Goal: Information Seeking & Learning: Learn about a topic

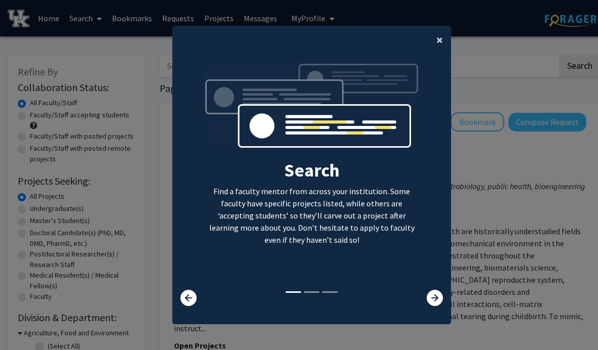
click at [439, 48] on span "×" at bounding box center [439, 40] width 7 height 16
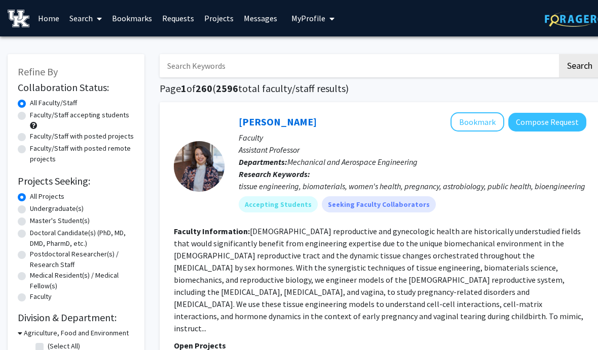
click at [320, 32] on button "My Profile" at bounding box center [312, 18] width 49 height 36
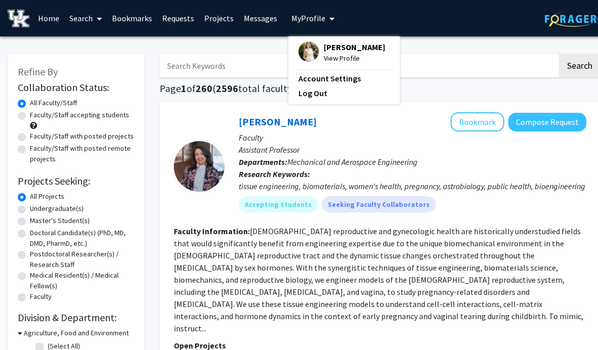
click at [319, 13] on span "My Profile" at bounding box center [308, 18] width 34 height 10
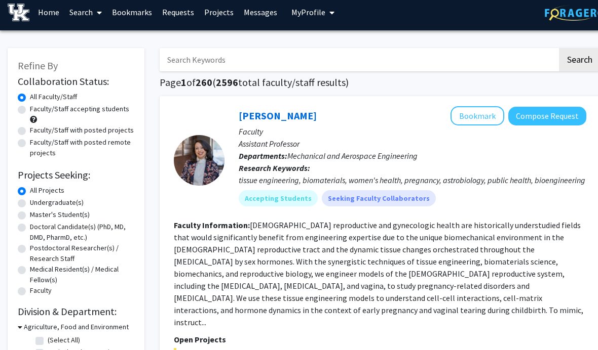
scroll to position [6, 0]
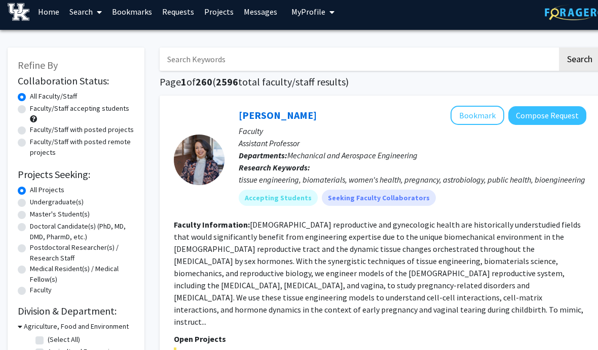
click at [30, 202] on label "Undergraduate(s)" at bounding box center [57, 203] width 54 height 11
click at [30, 202] on input "Undergraduate(s)" at bounding box center [33, 201] width 7 height 7
radio input "true"
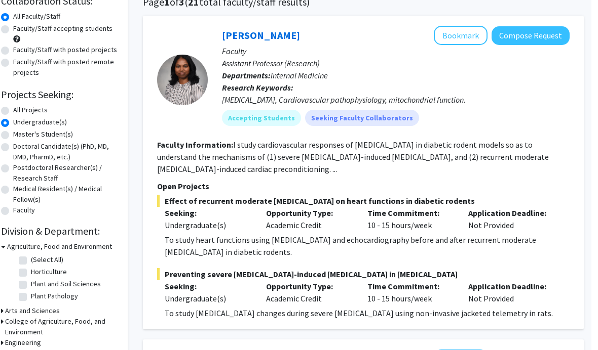
scroll to position [0, 10]
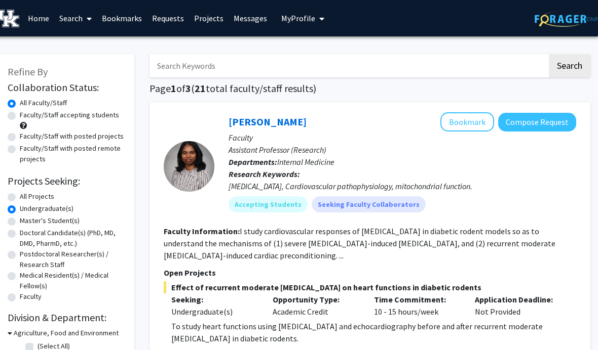
click at [302, 66] on input "Search Keywords" at bounding box center [348, 65] width 398 height 23
type input "cancer"
click at [569, 65] on button "Search" at bounding box center [569, 65] width 42 height 23
radio input "true"
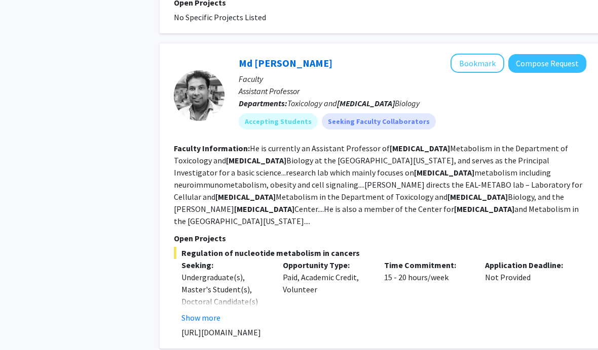
scroll to position [765, 0]
click at [478, 54] on button "Bookmark" at bounding box center [477, 63] width 54 height 19
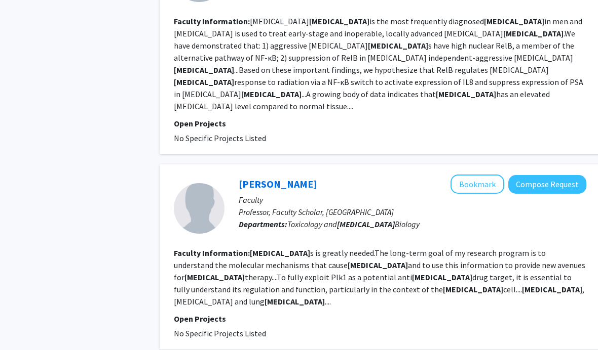
scroll to position [1196, 0]
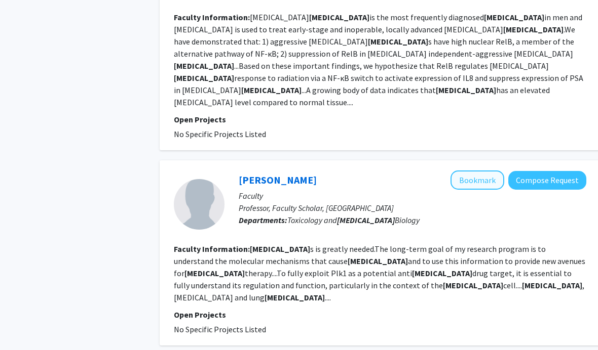
click at [473, 171] on button "Bookmark" at bounding box center [477, 180] width 54 height 19
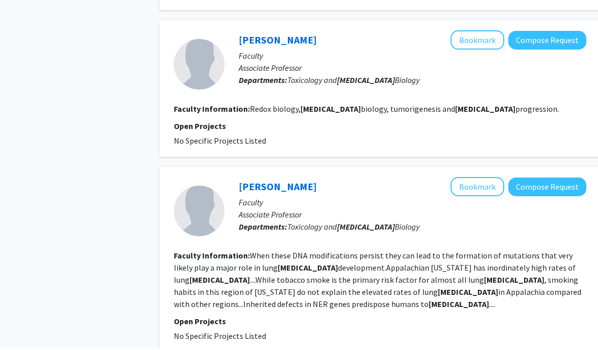
scroll to position [2235, 0]
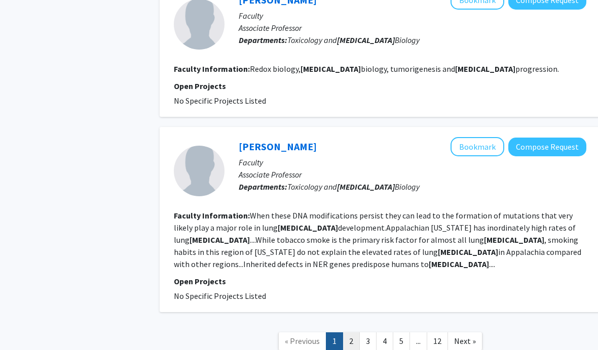
click at [354, 333] on link "2" at bounding box center [350, 342] width 17 height 18
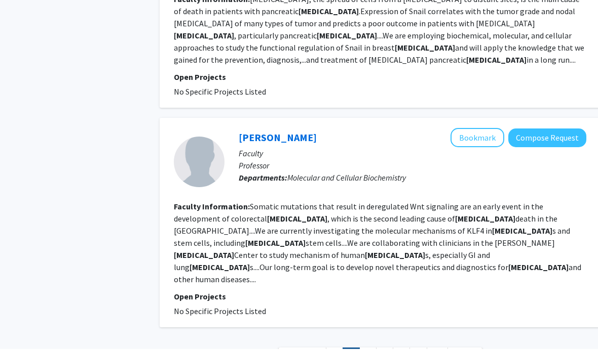
scroll to position [1559, 0]
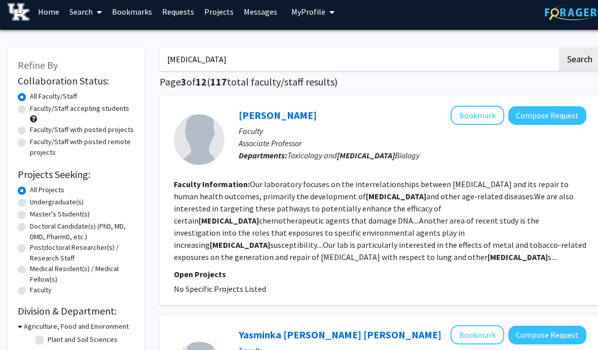
scroll to position [7, 0]
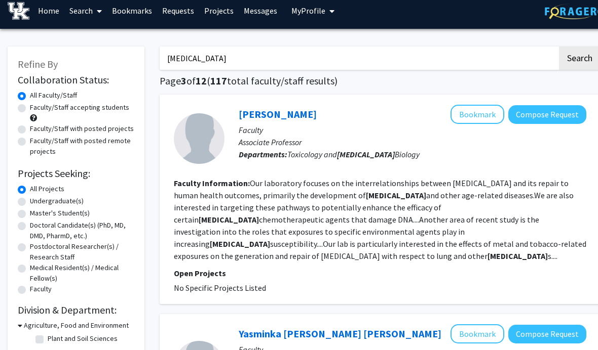
click at [82, 197] on label "Undergraduate(s)" at bounding box center [57, 202] width 54 height 11
click at [36, 197] on input "Undergraduate(s)" at bounding box center [33, 200] width 7 height 7
radio input "true"
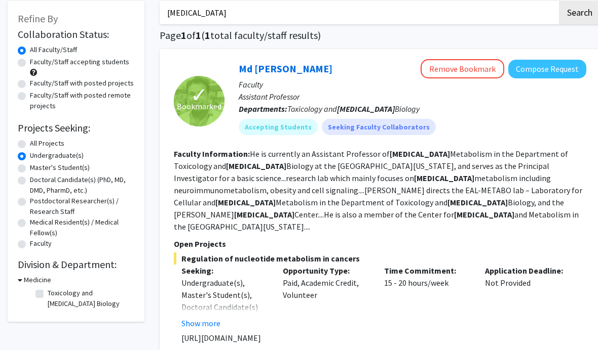
scroll to position [59, 0]
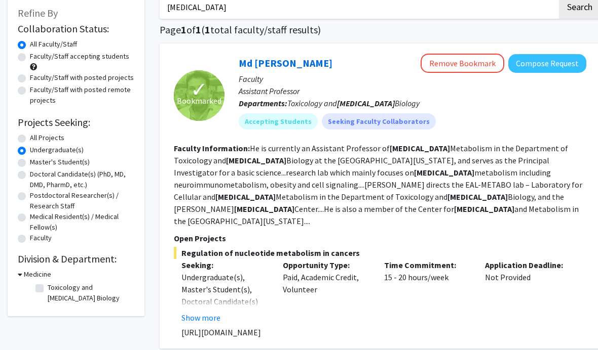
click at [78, 291] on label "Toxicology and [MEDICAL_DATA] Biology" at bounding box center [90, 293] width 84 height 21
click at [54, 289] on input "Toxicology and [MEDICAL_DATA] Biology" at bounding box center [51, 286] width 7 height 7
checkbox input "true"
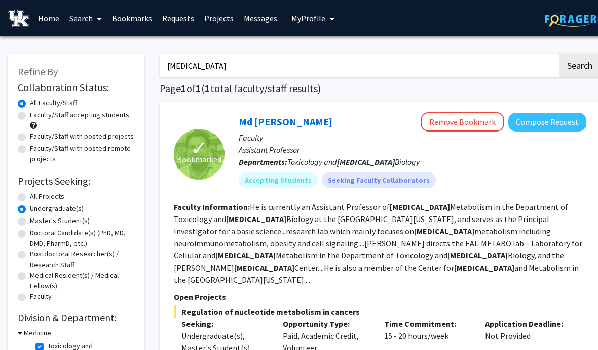
click at [64, 192] on label "All Projects" at bounding box center [47, 196] width 34 height 11
click at [36, 192] on input "All Projects" at bounding box center [33, 194] width 7 height 7
radio input "true"
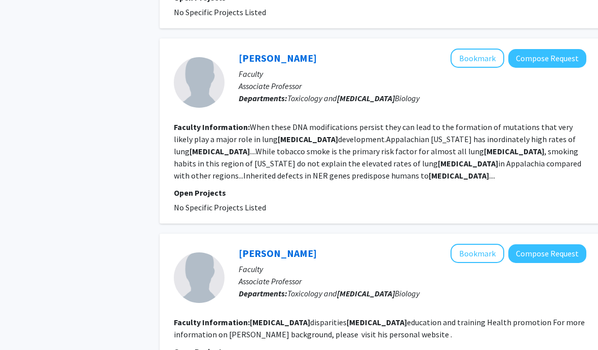
scroll to position [869, 0]
click at [428, 171] on b "cancer" at bounding box center [458, 176] width 60 height 10
click at [231, 122] on fg-read-more "When these DNA modifications persist they can lead to the formation of mutation…" at bounding box center [377, 151] width 407 height 59
click at [224, 159] on fg-search-faculty "Isabel Mellon Bookmark Compose Request Faculty Associate Professor Departments:…" at bounding box center [380, 131] width 412 height 165
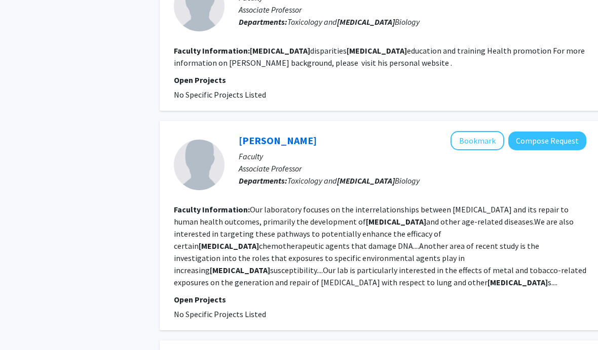
scroll to position [1133, 0]
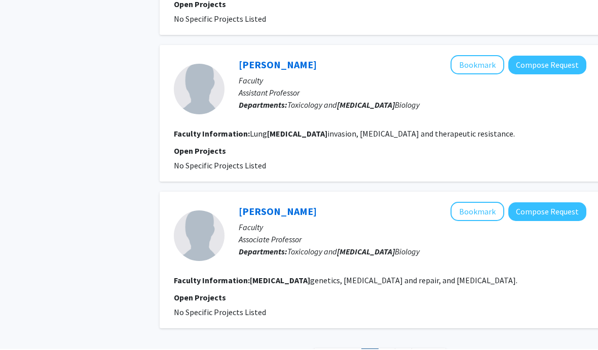
scroll to position [1734, 0]
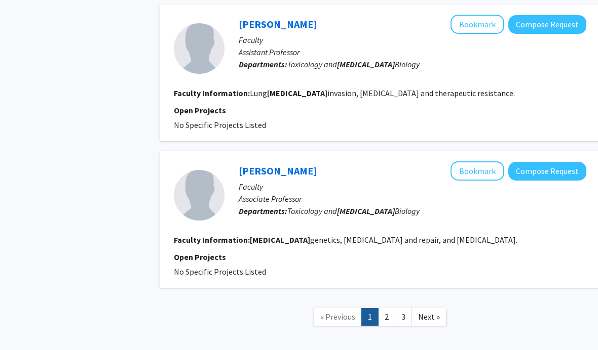
click at [380, 308] on link "2" at bounding box center [386, 317] width 17 height 18
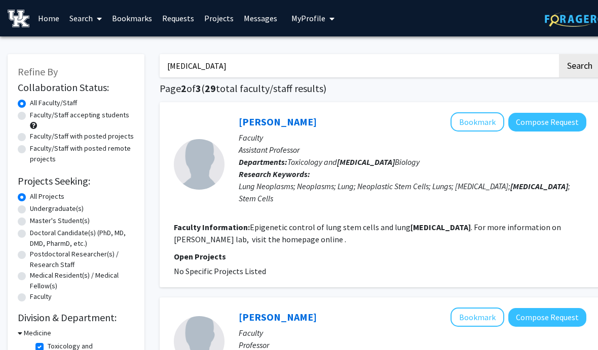
click at [106, 112] on label "Faculty/Staff accepting students" at bounding box center [79, 115] width 99 height 11
click at [36, 112] on input "Faculty/Staff accepting students" at bounding box center [33, 113] width 7 height 7
radio input "true"
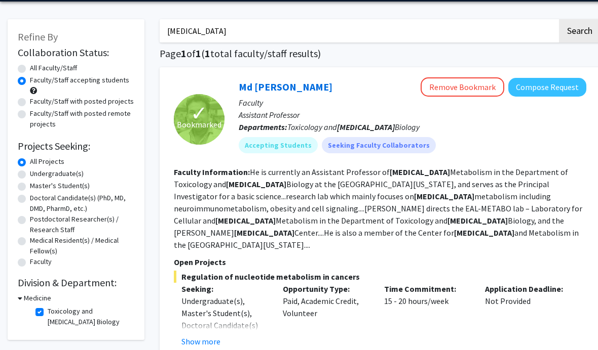
scroll to position [54, 0]
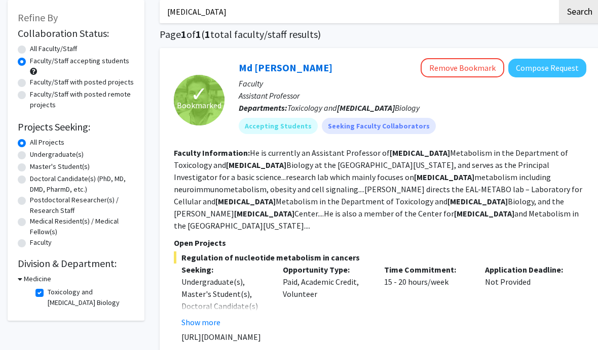
click at [69, 52] on label "All Faculty/Staff" at bounding box center [53, 49] width 47 height 11
click at [36, 50] on input "All Faculty/Staff" at bounding box center [33, 47] width 7 height 7
radio input "true"
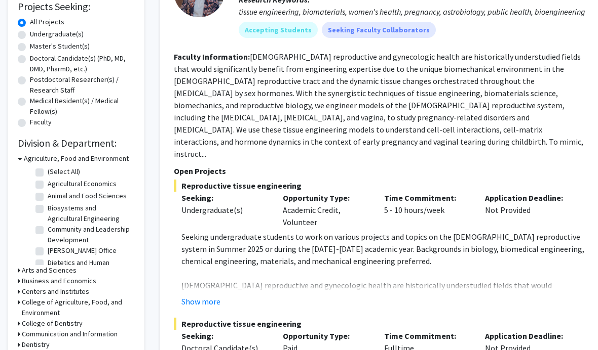
scroll to position [174, 0]
click at [104, 162] on h3 "Agriculture, Food and Environment" at bounding box center [76, 159] width 105 height 11
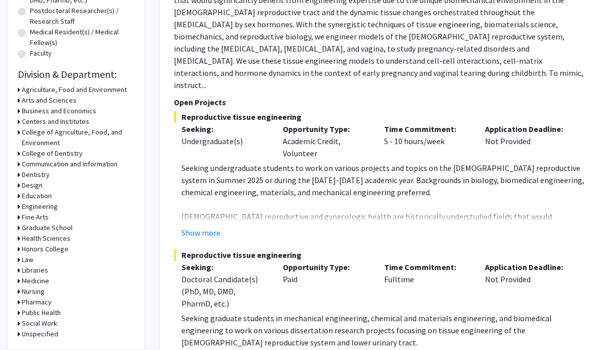
scroll to position [244, 0]
click at [68, 237] on h3 "Health Sciences" at bounding box center [46, 238] width 49 height 11
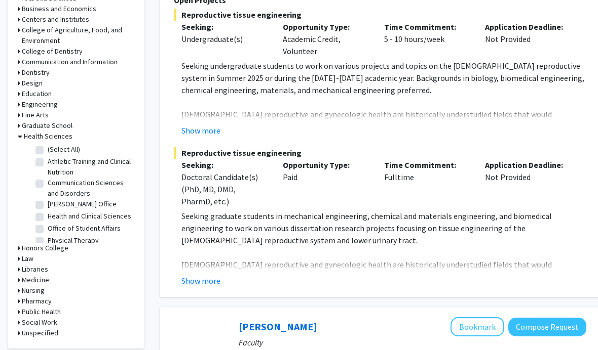
scroll to position [347, 0]
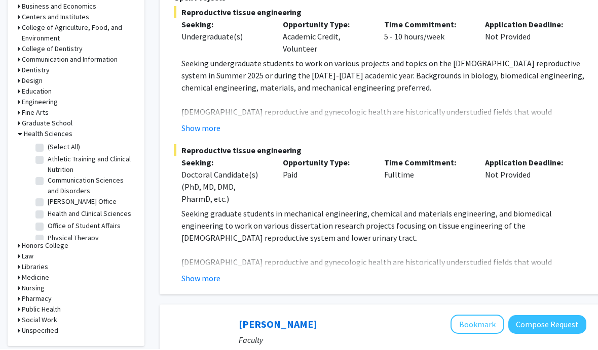
click at [48, 273] on h3 "Medicine" at bounding box center [35, 278] width 27 height 11
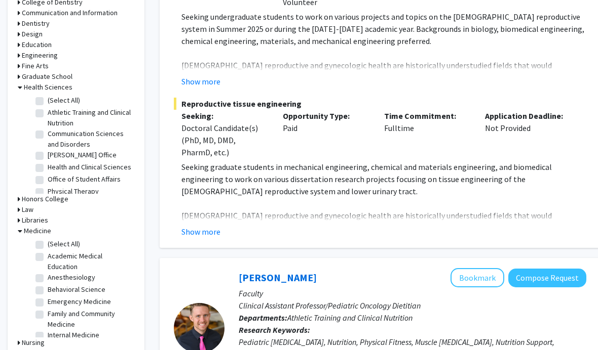
scroll to position [397, 0]
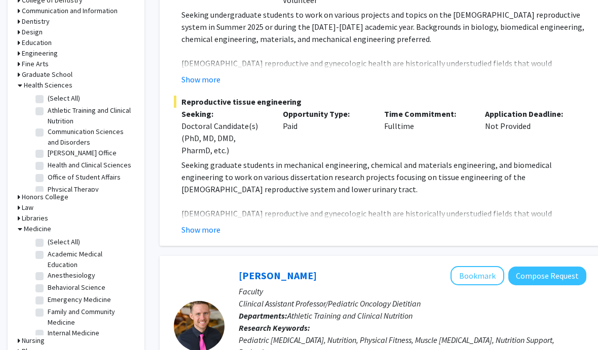
click at [74, 239] on label "(Select All)" at bounding box center [64, 243] width 32 height 11
click at [54, 239] on input "(Select All)" at bounding box center [51, 241] width 7 height 7
checkbox input "true"
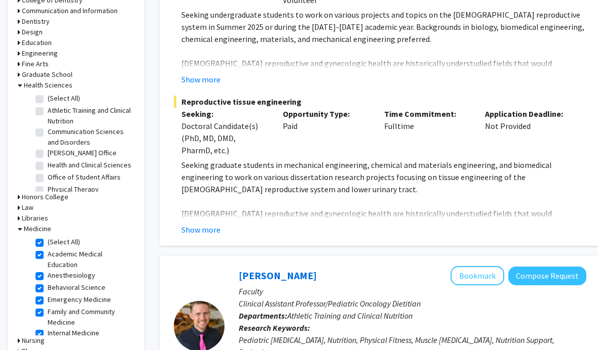
checkbox input "true"
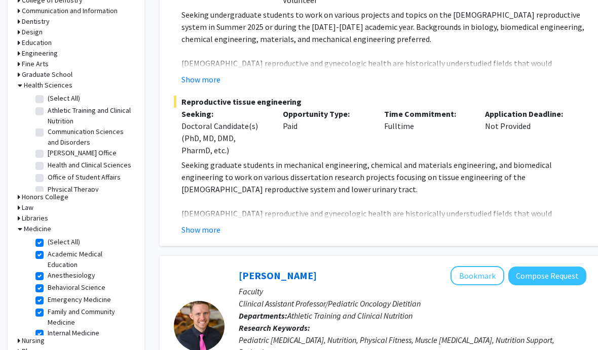
checkbox input "true"
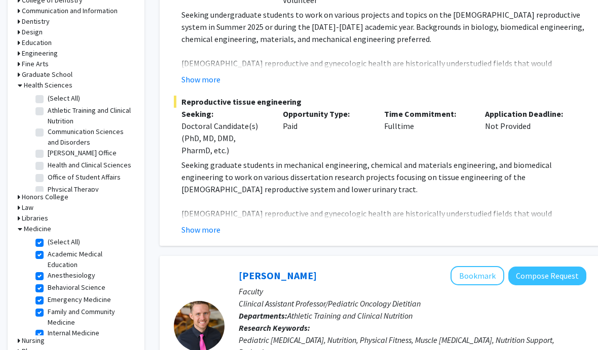
checkbox input "true"
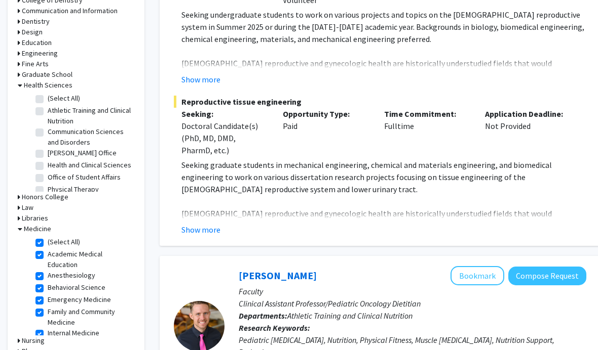
checkbox input "true"
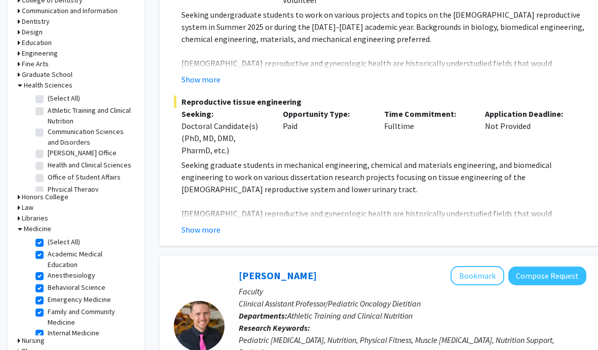
checkbox input "true"
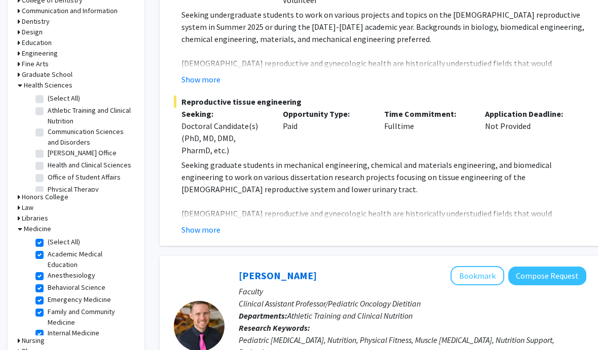
checkbox input "true"
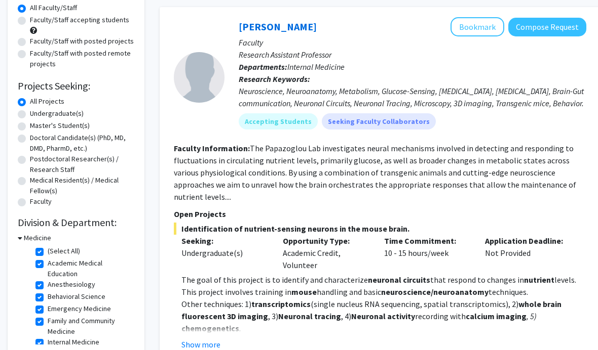
scroll to position [95, 0]
click at [484, 25] on button "Bookmark" at bounding box center [477, 26] width 54 height 19
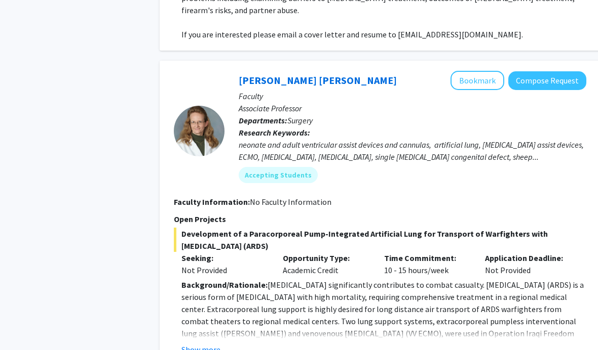
scroll to position [930, 0]
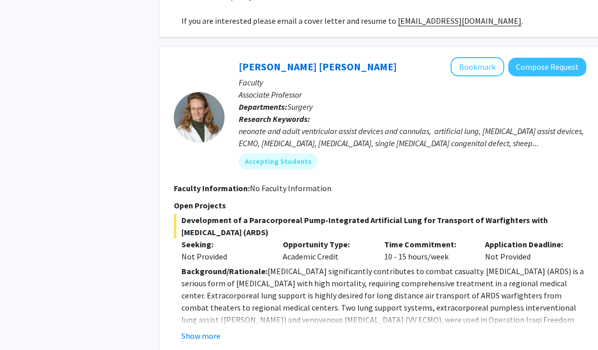
click at [205, 330] on button "Show more" at bounding box center [200, 336] width 39 height 12
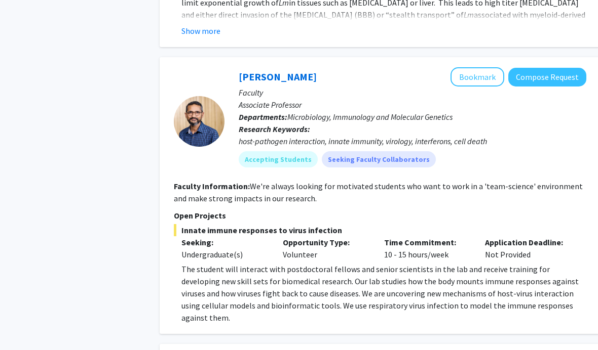
scroll to position [2199, 0]
click at [492, 67] on button "Bookmark" at bounding box center [477, 76] width 54 height 19
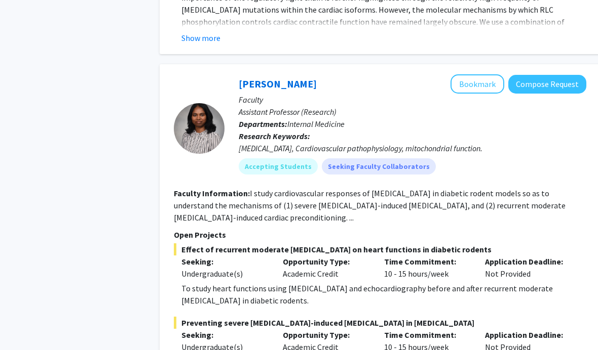
scroll to position [3493, 0]
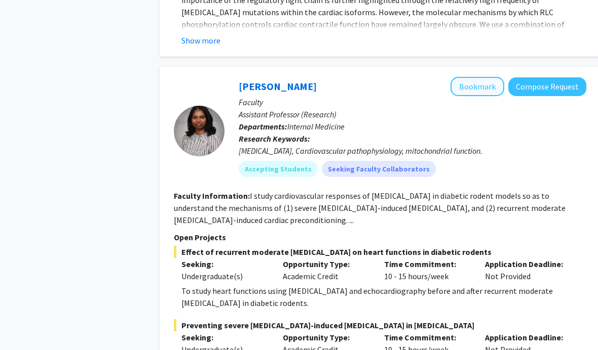
click at [488, 77] on button "Bookmark" at bounding box center [477, 86] width 54 height 19
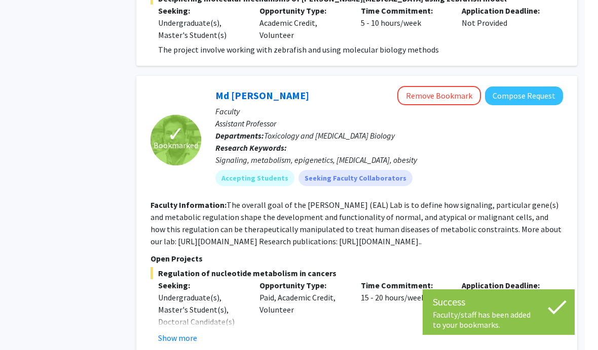
scroll to position [4172, 10]
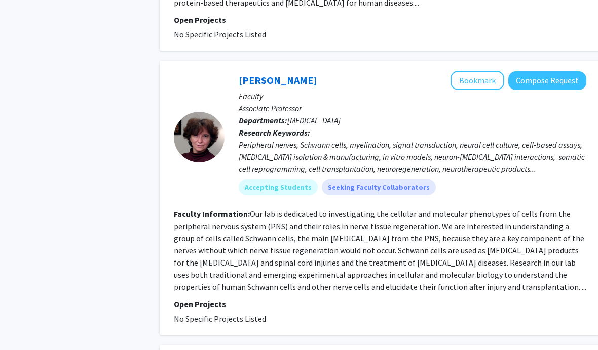
scroll to position [1206, 0]
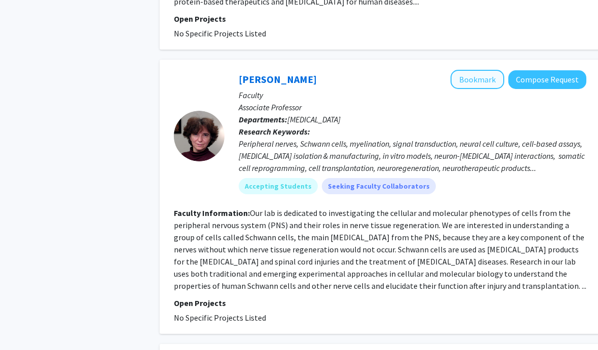
click at [476, 78] on button "Bookmark" at bounding box center [477, 79] width 54 height 19
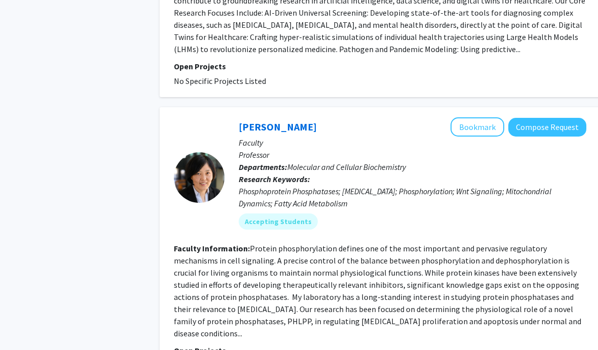
scroll to position [1982, 0]
